Goal: Information Seeking & Learning: Learn about a topic

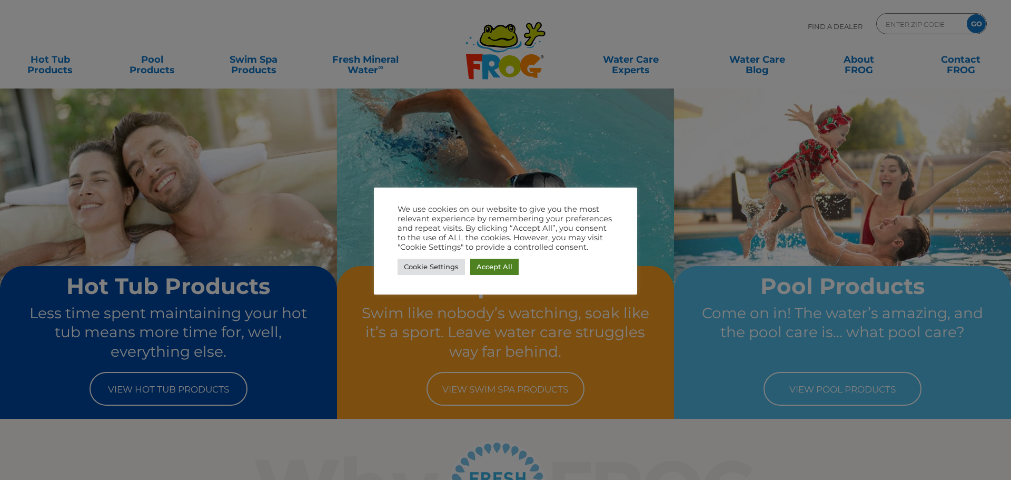
click at [504, 271] on link "Accept All" at bounding box center [494, 267] width 48 height 16
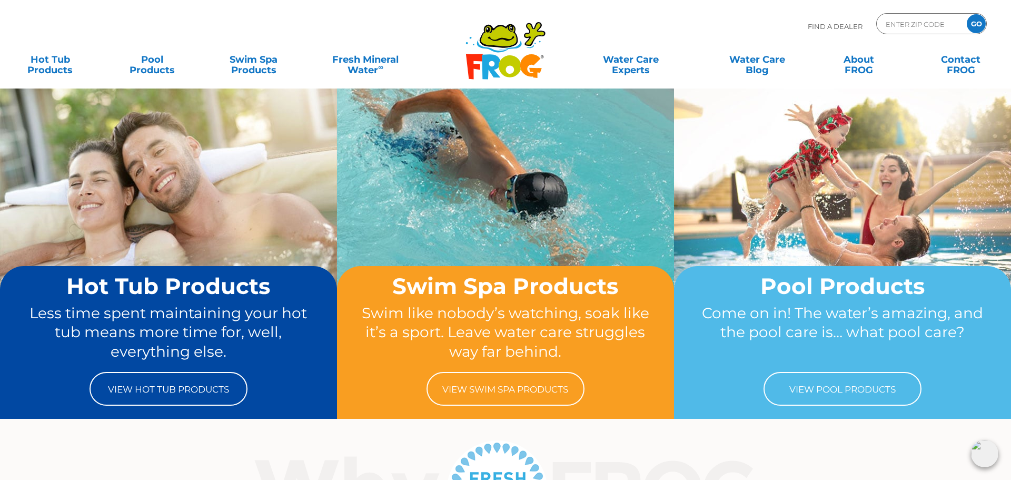
click at [980, 458] on img at bounding box center [984, 453] width 27 height 27
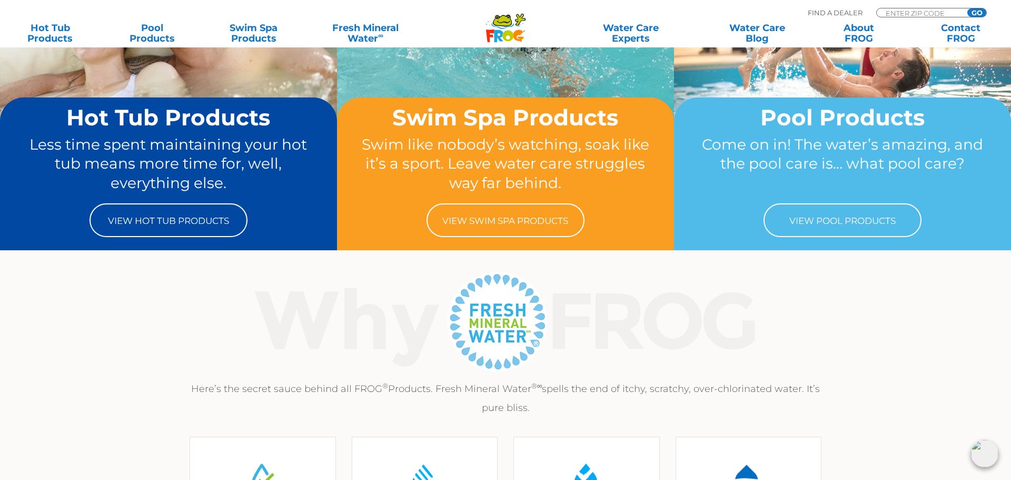
scroll to position [172, 0]
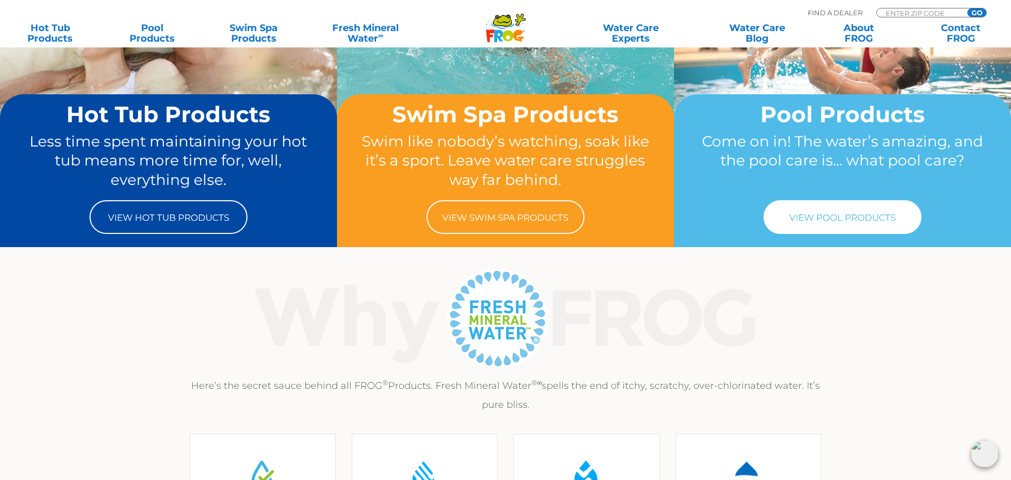
click at [767, 224] on link "View Pool Products" at bounding box center [842, 217] width 158 height 34
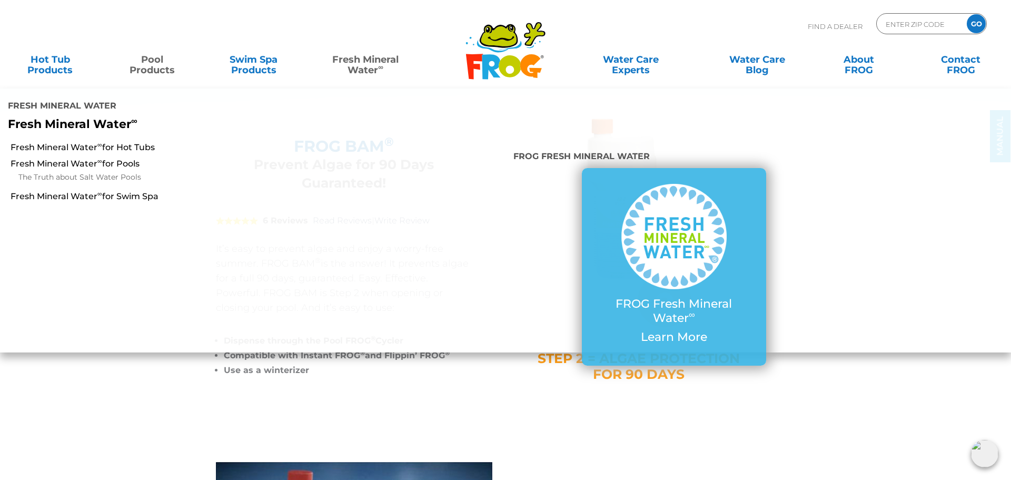
click at [370, 63] on link "Fresh Mineral Water ∞" at bounding box center [365, 59] width 99 height 21
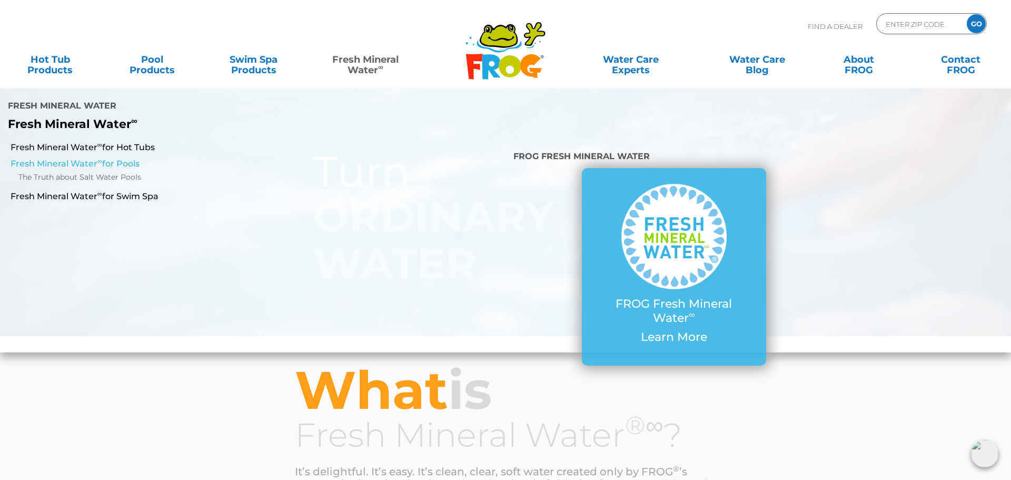
click at [88, 168] on link "Fresh Mineral Water ∞ for Pools" at bounding box center [174, 164] width 326 height 12
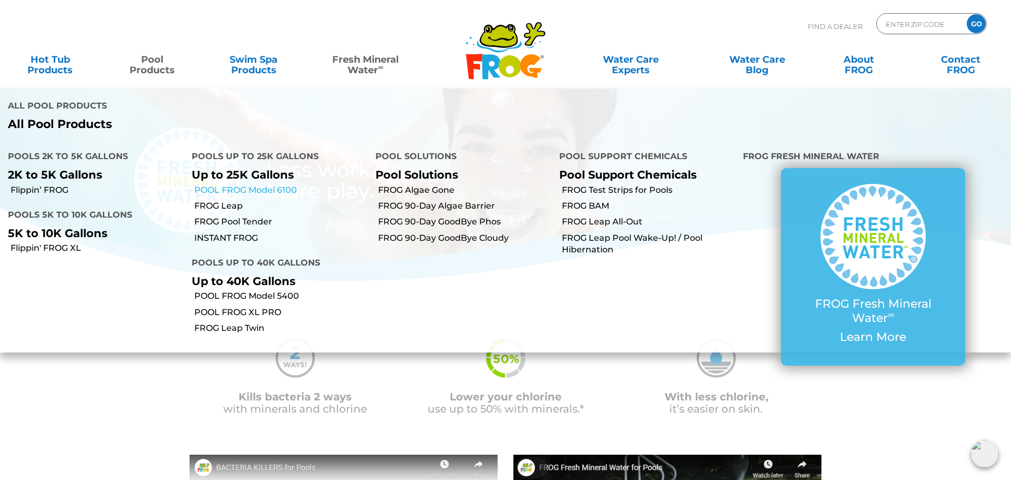
click at [241, 192] on link "POOL FROG Model 6100" at bounding box center [280, 190] width 173 height 12
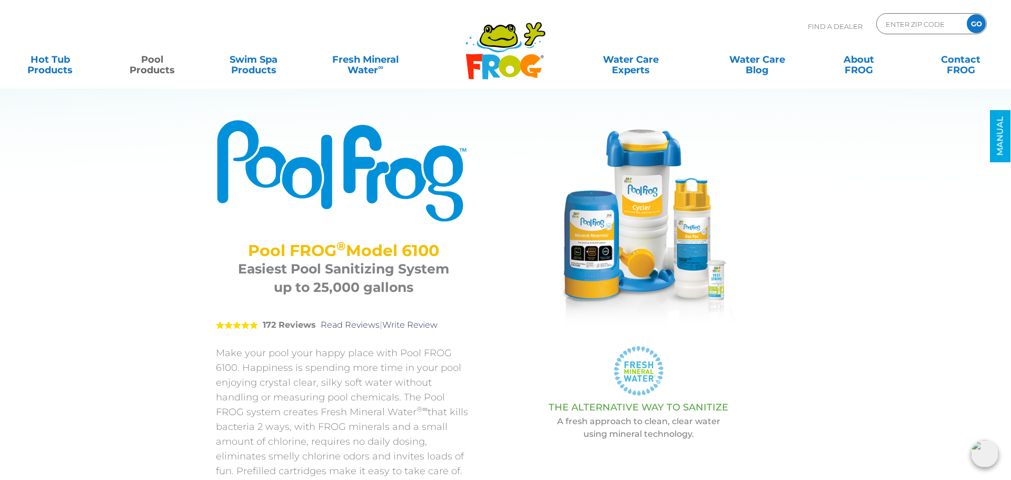
click at [498, 63] on icon at bounding box center [491, 66] width 18 height 25
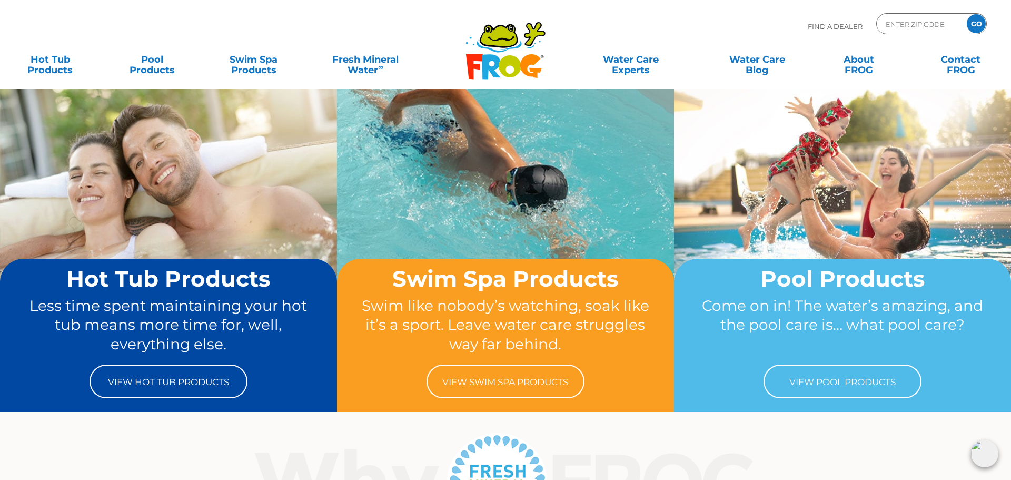
scroll to position [126, 0]
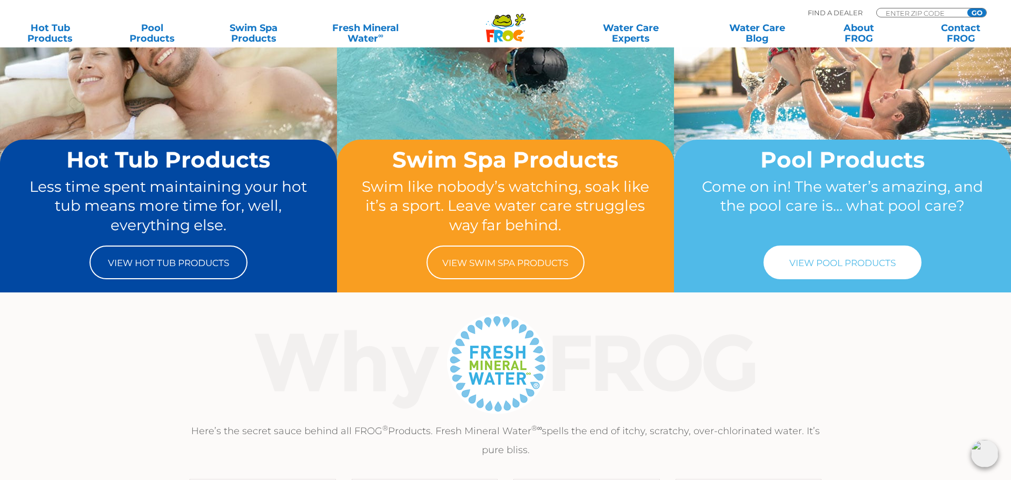
click at [869, 270] on link "View Pool Products" at bounding box center [842, 262] width 158 height 34
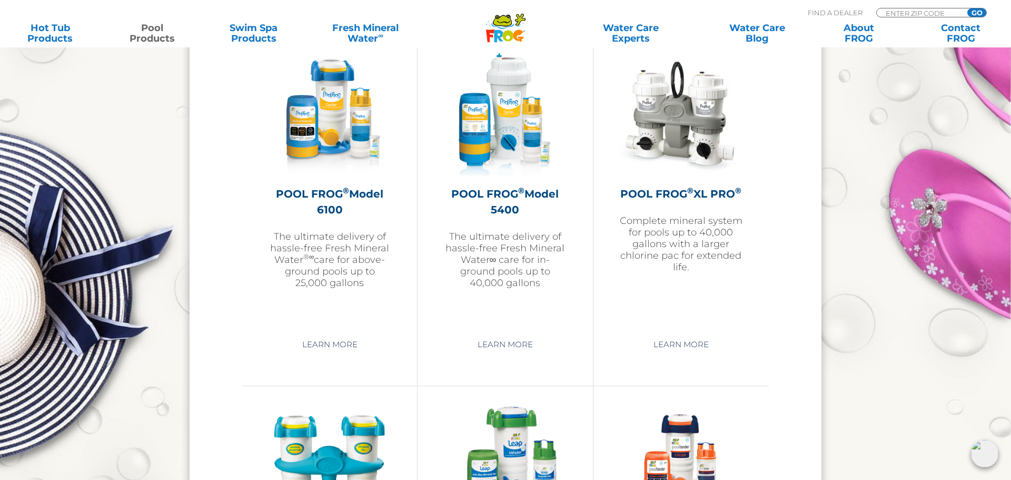
scroll to position [1541, 0]
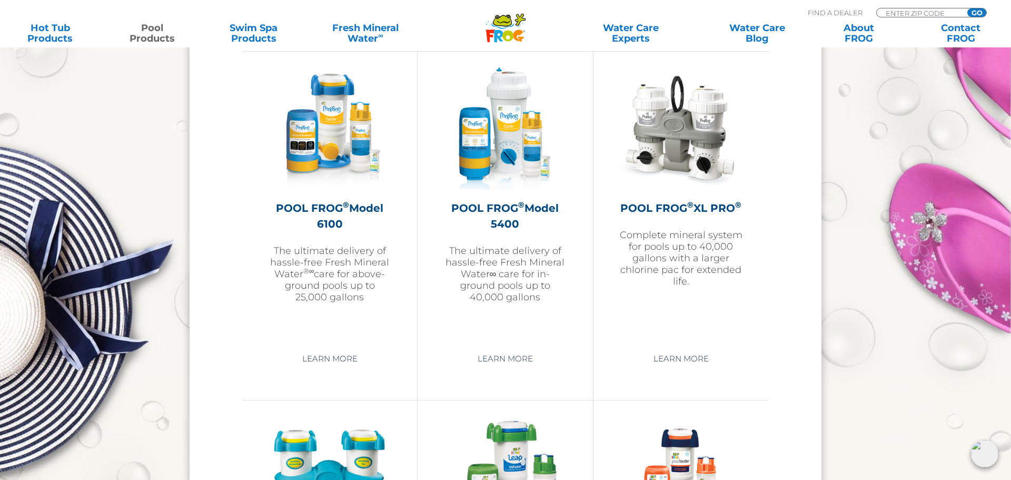
click at [251, 124] on div "POOL FROG ® Model 6100 The ultimate delivery of hassle-free Fresh Mineral Water…" at bounding box center [329, 225] width 175 height 349
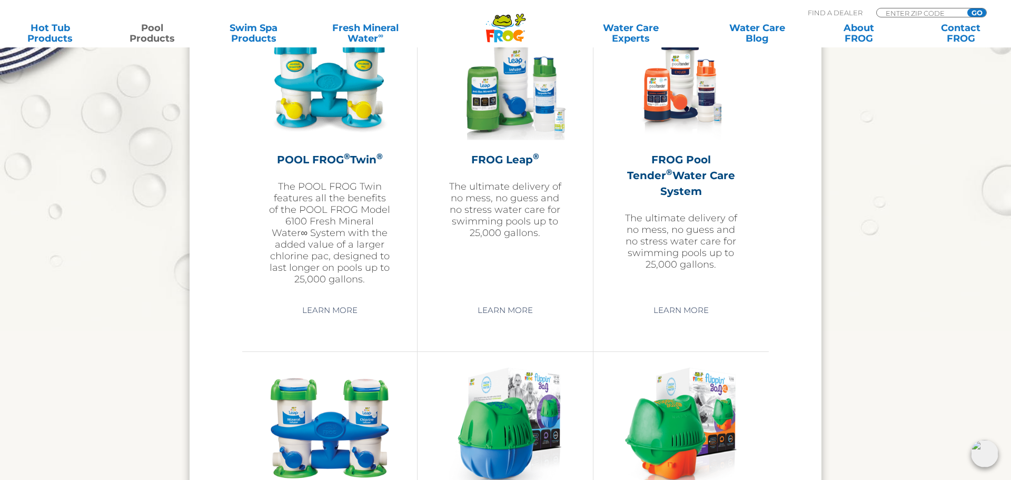
scroll to position [1944, 0]
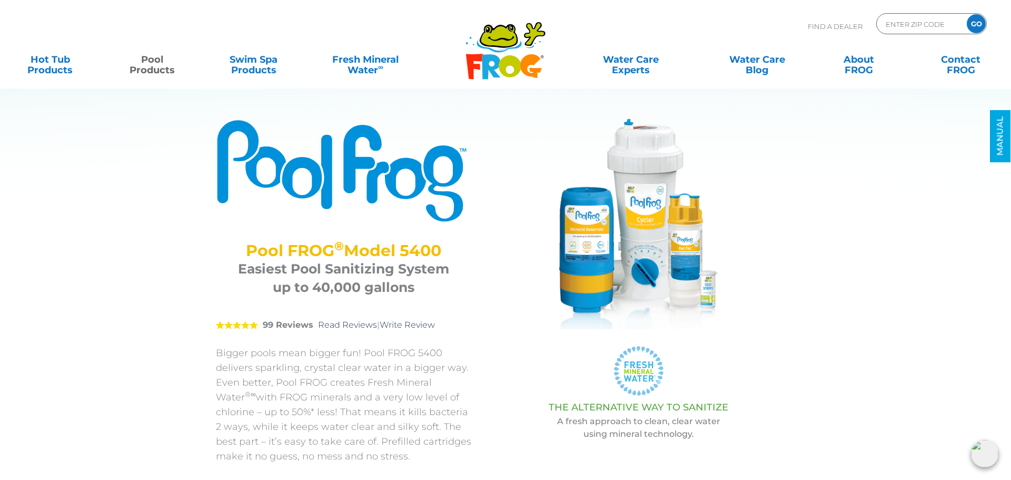
drag, startPoint x: 264, startPoint y: 249, endPoint x: 443, endPoint y: 249, distance: 179.0
click at [443, 249] on h2 "Pool FROG ® Model 5400" at bounding box center [343, 250] width 229 height 18
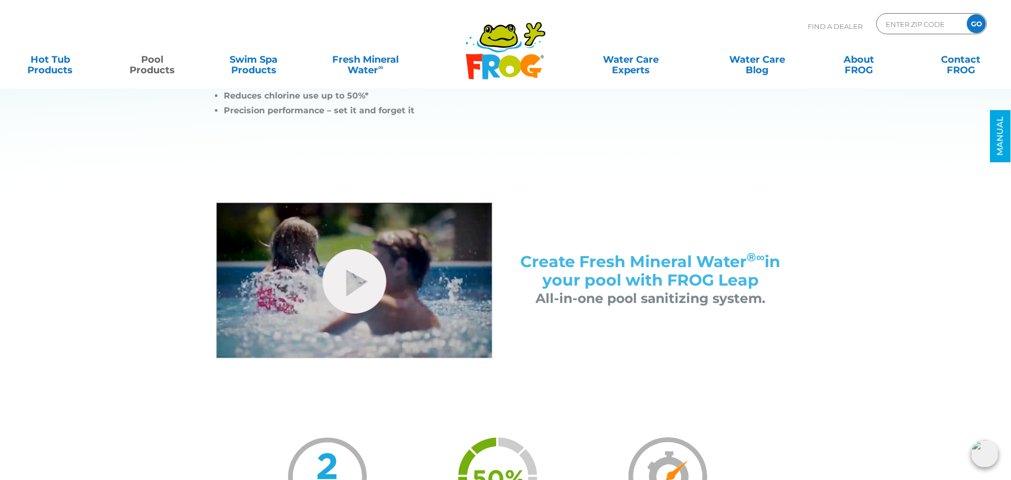
scroll to position [463, 0]
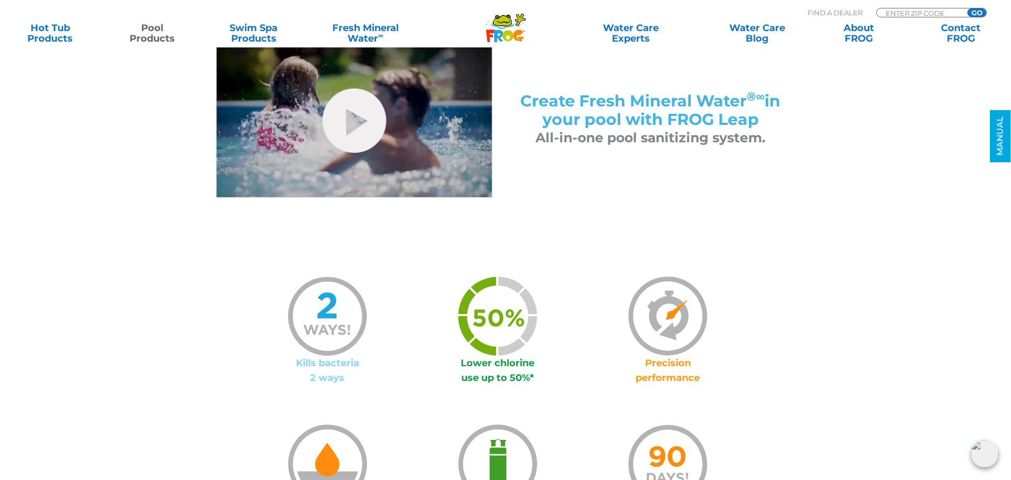
click at [375, 296] on div at bounding box center [327, 315] width 170 height 79
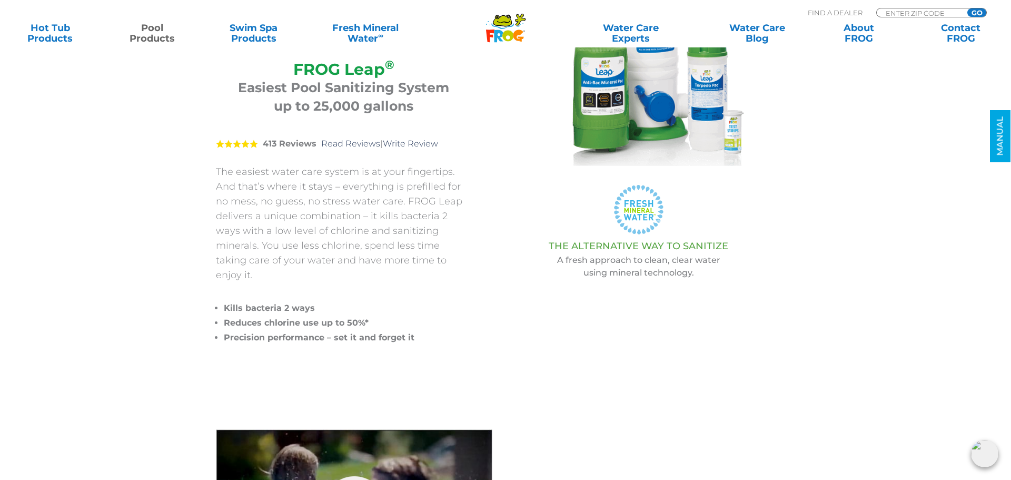
scroll to position [243, 0]
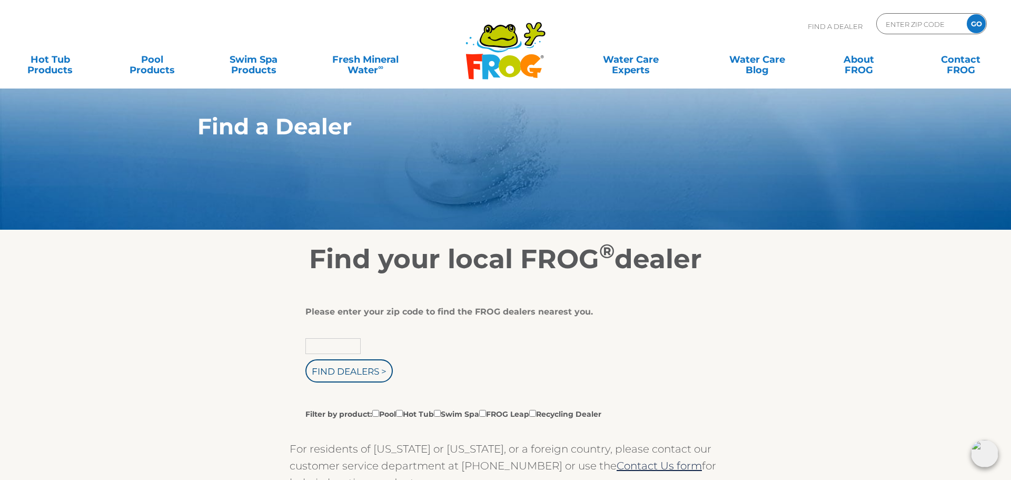
click at [341, 347] on input "text" at bounding box center [332, 346] width 55 height 16
type input "01821"
click at [305, 359] on input "Find Dealers >" at bounding box center [348, 370] width 87 height 23
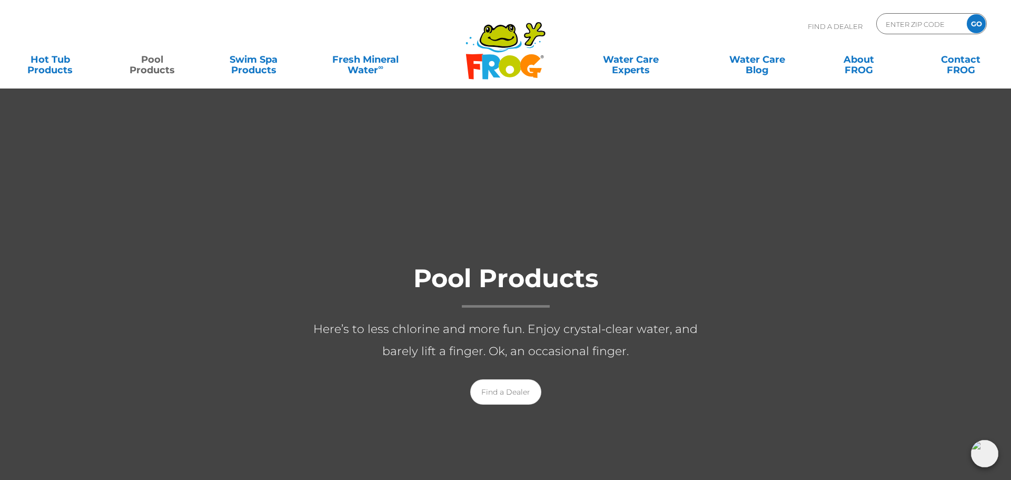
click at [977, 458] on img at bounding box center [984, 453] width 27 height 27
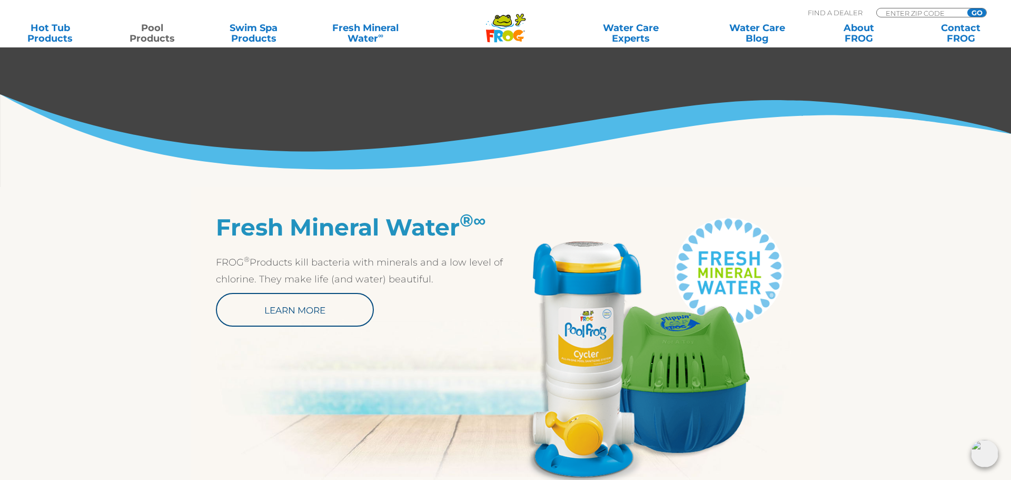
scroll to position [416, 0]
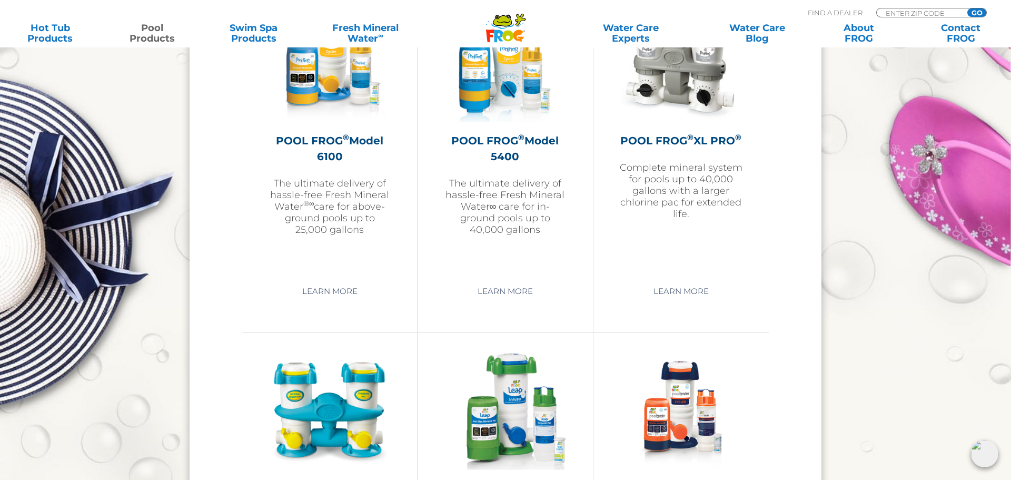
scroll to position [1523, 0]
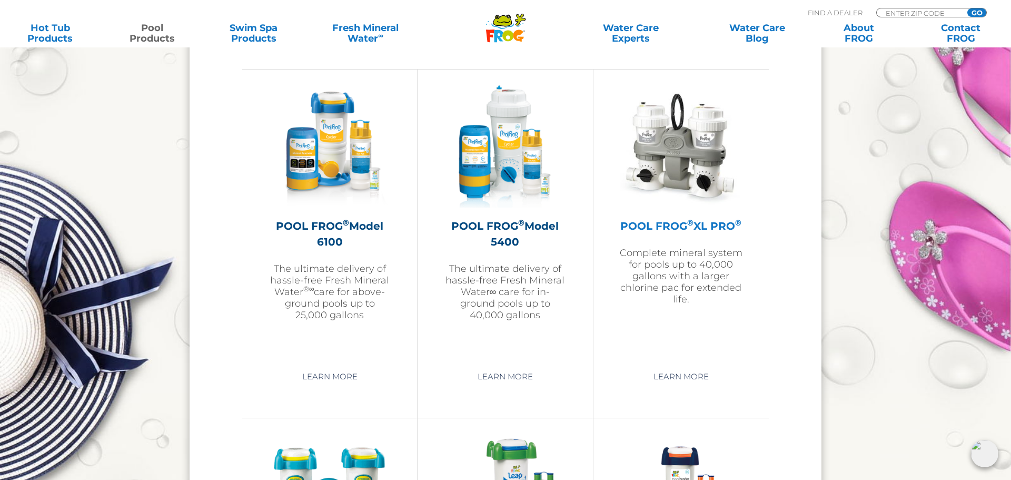
click at [689, 242] on div "POOL FROG ® XL PRO ® Complete mineral system for pools up to 40,000 gallons wit…" at bounding box center [681, 261] width 123 height 87
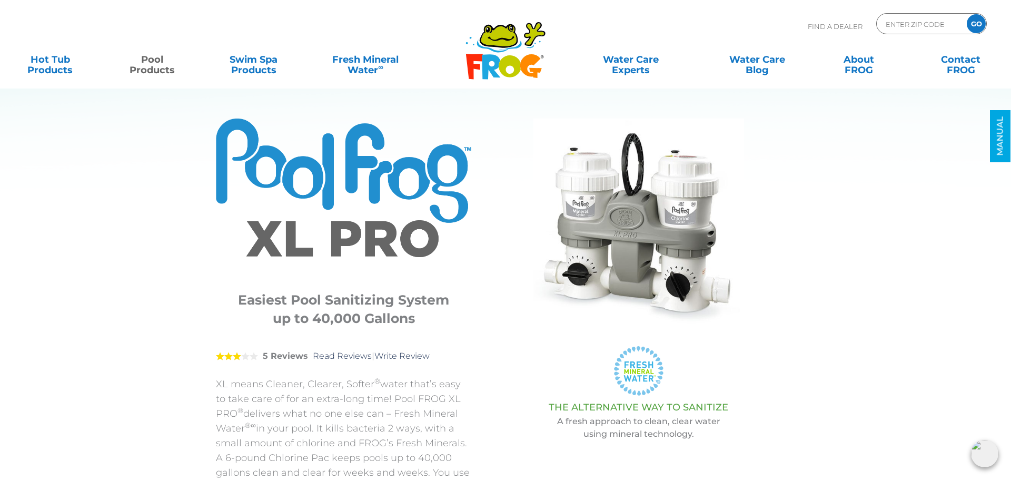
click at [981, 457] on img at bounding box center [984, 453] width 27 height 27
click at [759, 150] on div at bounding box center [639, 224] width 282 height 213
drag, startPoint x: 610, startPoint y: 203, endPoint x: 610, endPoint y: 192, distance: 10.5
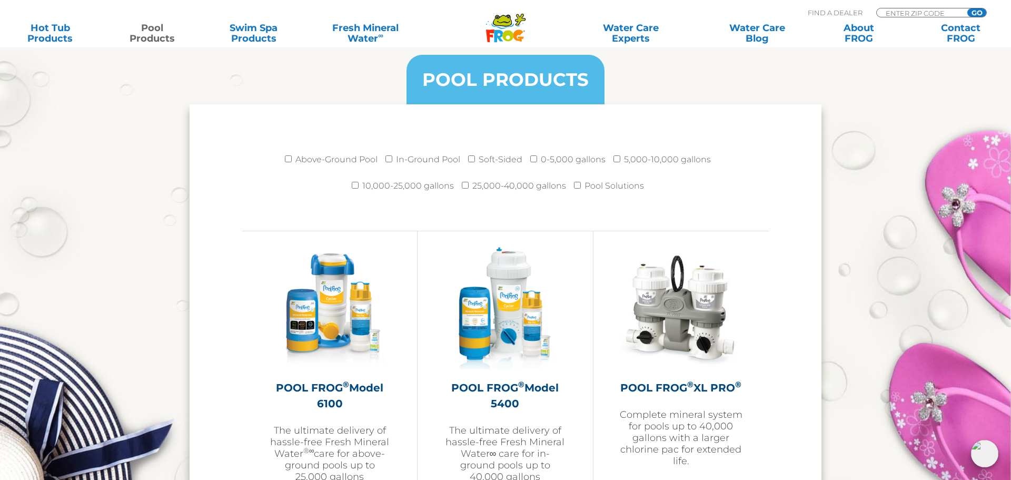
scroll to position [1502, 0]
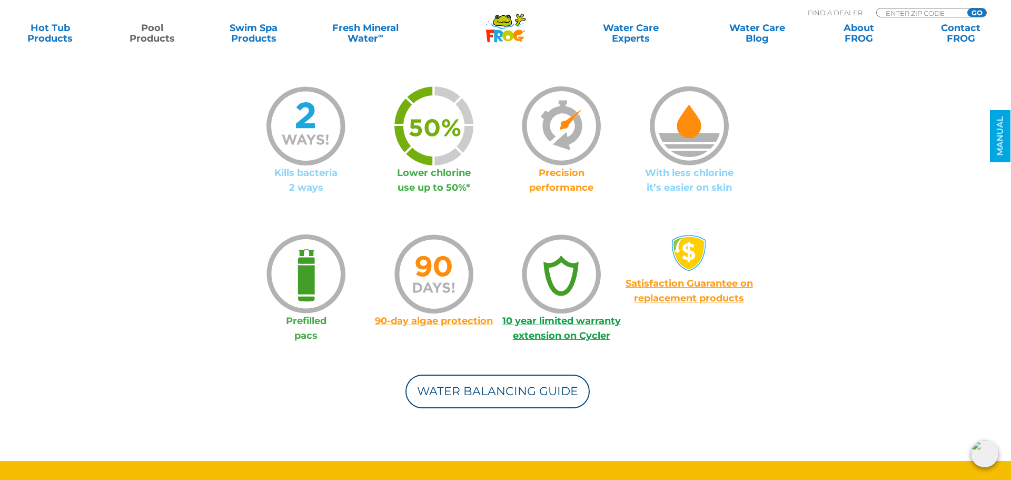
scroll to position [774, 0]
